Goal: Navigation & Orientation: Find specific page/section

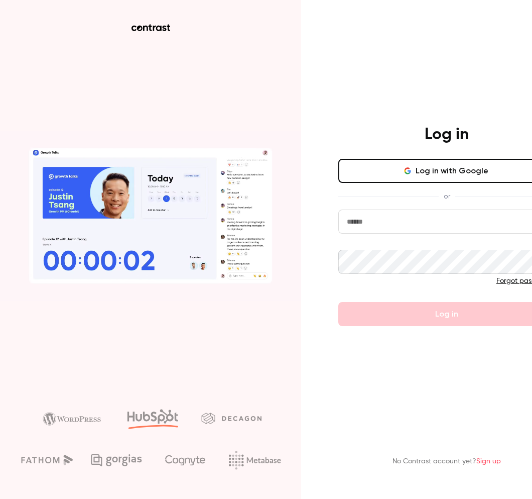
click at [402, 169] on button "Log in with Google" at bounding box center [447, 171] width 217 height 24
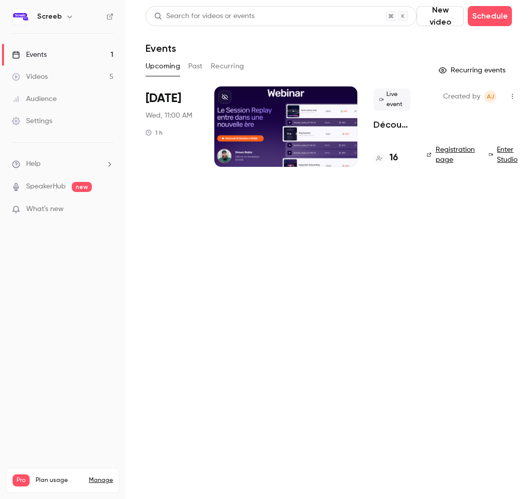
click at [507, 150] on link "Enter Studio" at bounding box center [505, 155] width 32 height 20
